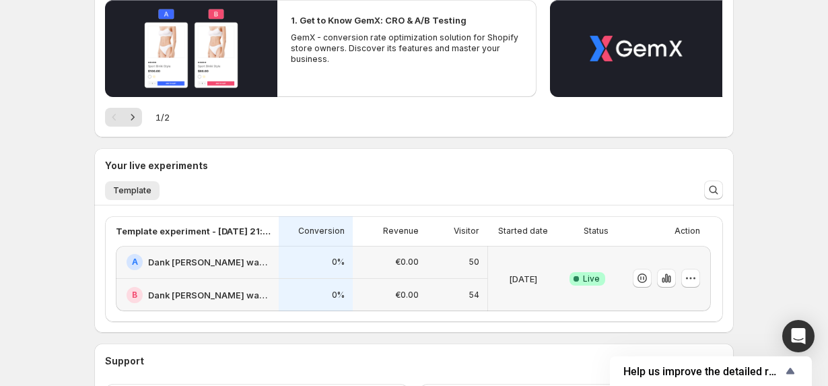
scroll to position [171, 0]
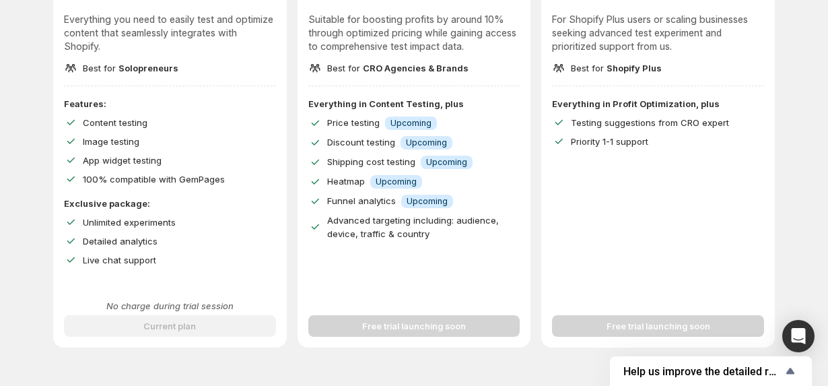
scroll to position [212, 0]
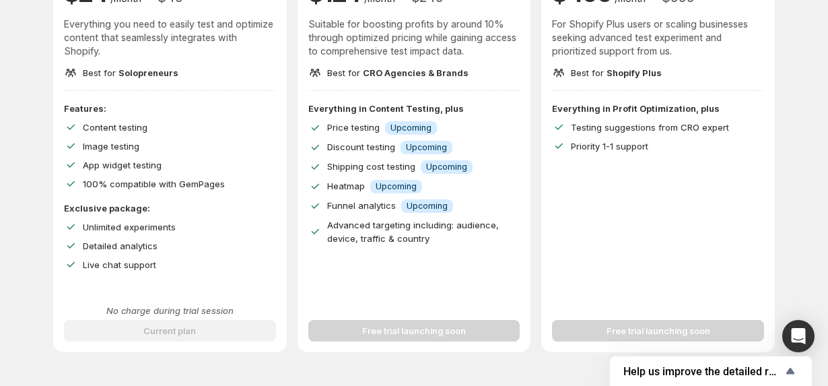
click at [178, 316] on p "No charge during trial session" at bounding box center [170, 310] width 212 height 13
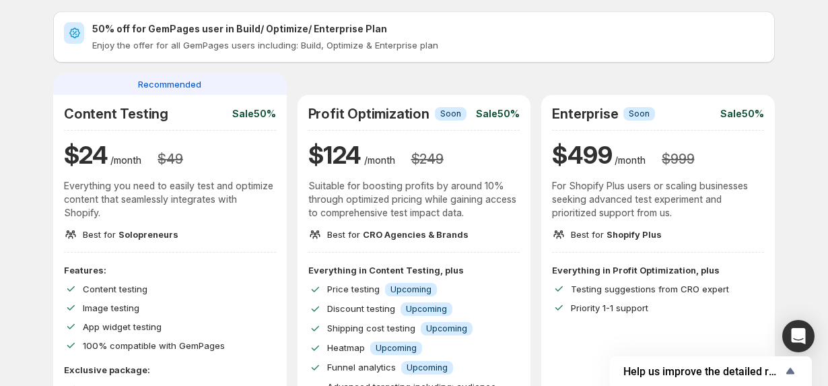
scroll to position [0, 0]
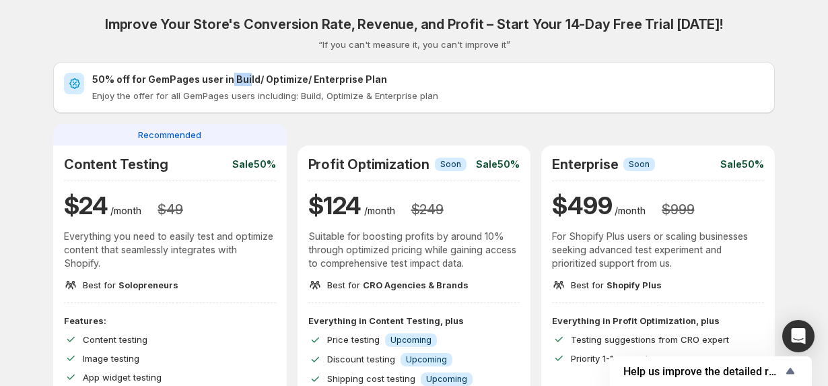
drag, startPoint x: 228, startPoint y: 79, endPoint x: 248, endPoint y: 79, distance: 19.5
click at [248, 79] on h2 "50% off for GemPages user in Build/ Optimize/ Enterprise Plan" at bounding box center [428, 79] width 672 height 13
click at [497, 51] on div "Improve Your Store's Conversion Rate, Revenue, and Profit – Start Your 14-Day F…" at bounding box center [414, 290] width 722 height 548
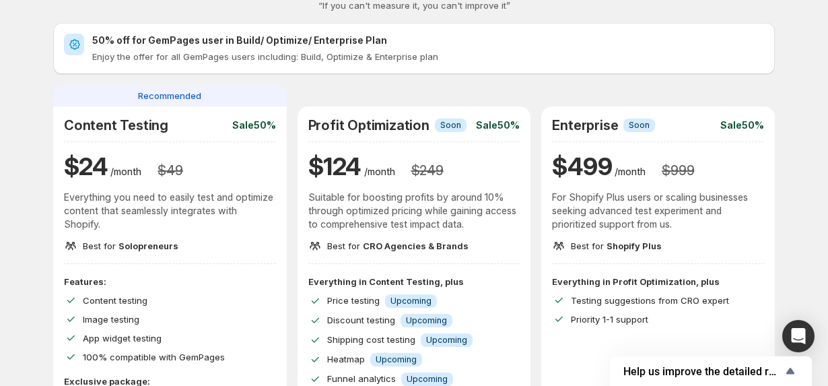
click at [388, 71] on div "50% off for GemPages user in Build/ Optimize/ Enterprise Plan Enjoy the offer f…" at bounding box center [414, 48] width 722 height 51
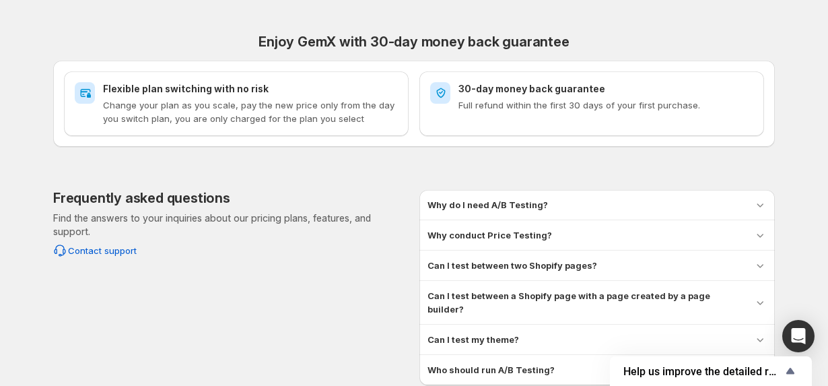
scroll to position [632, 0]
